Goal: Learn about a topic: Learn about a topic

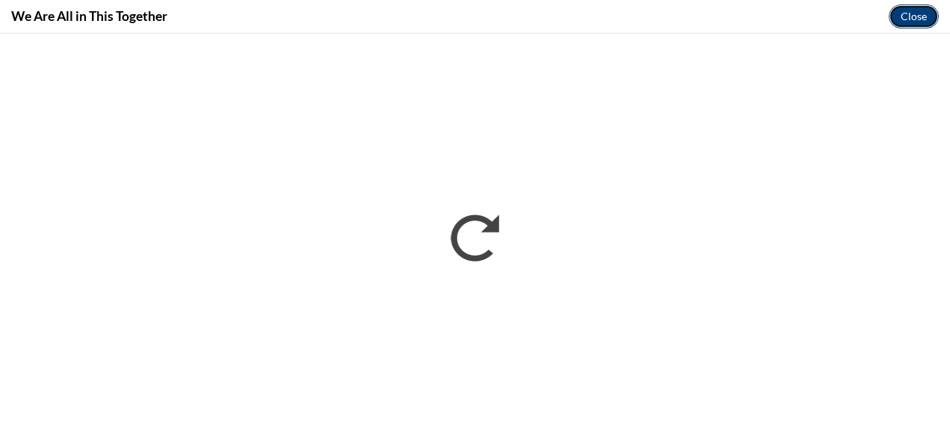
click at [915, 12] on button "Close" at bounding box center [914, 16] width 50 height 24
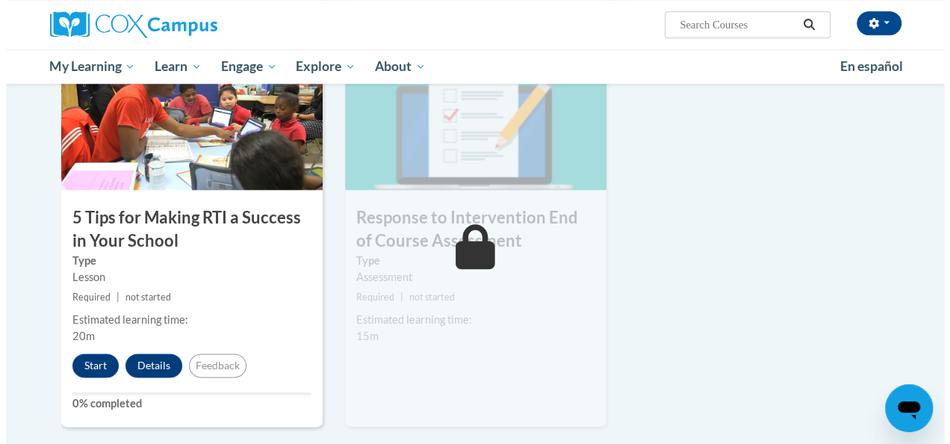
scroll to position [762, 0]
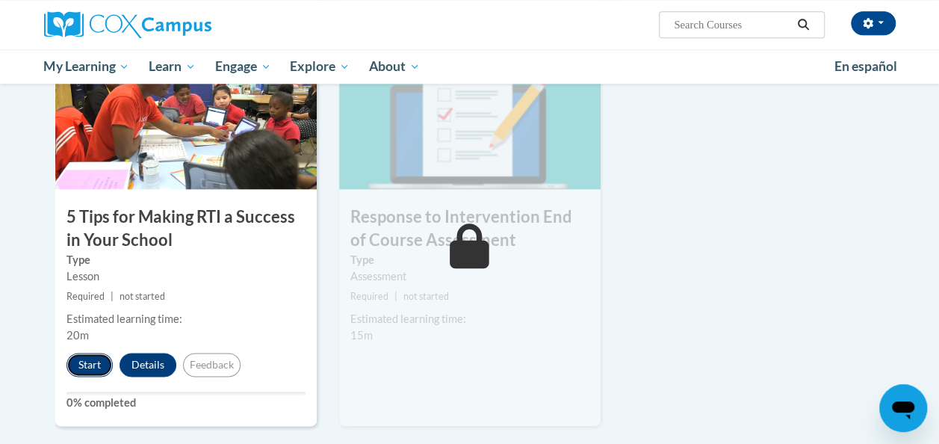
click at [88, 360] on button "Start" at bounding box center [89, 364] width 46 height 24
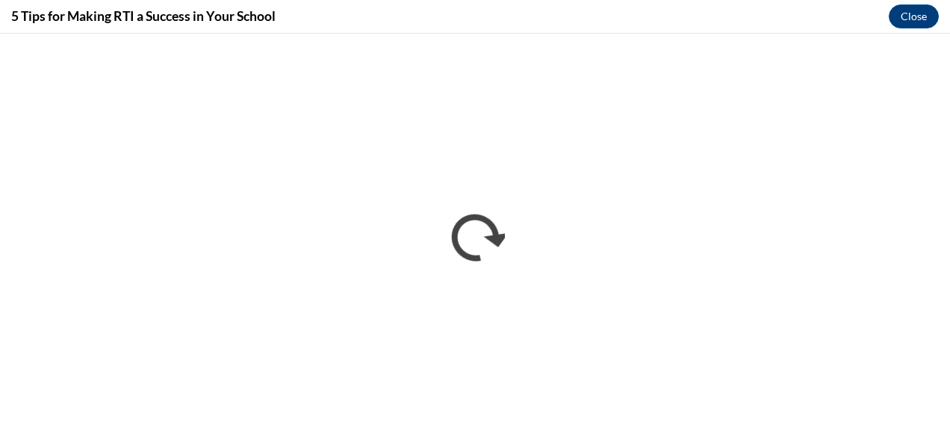
scroll to position [0, 0]
